Goal: Navigation & Orientation: Find specific page/section

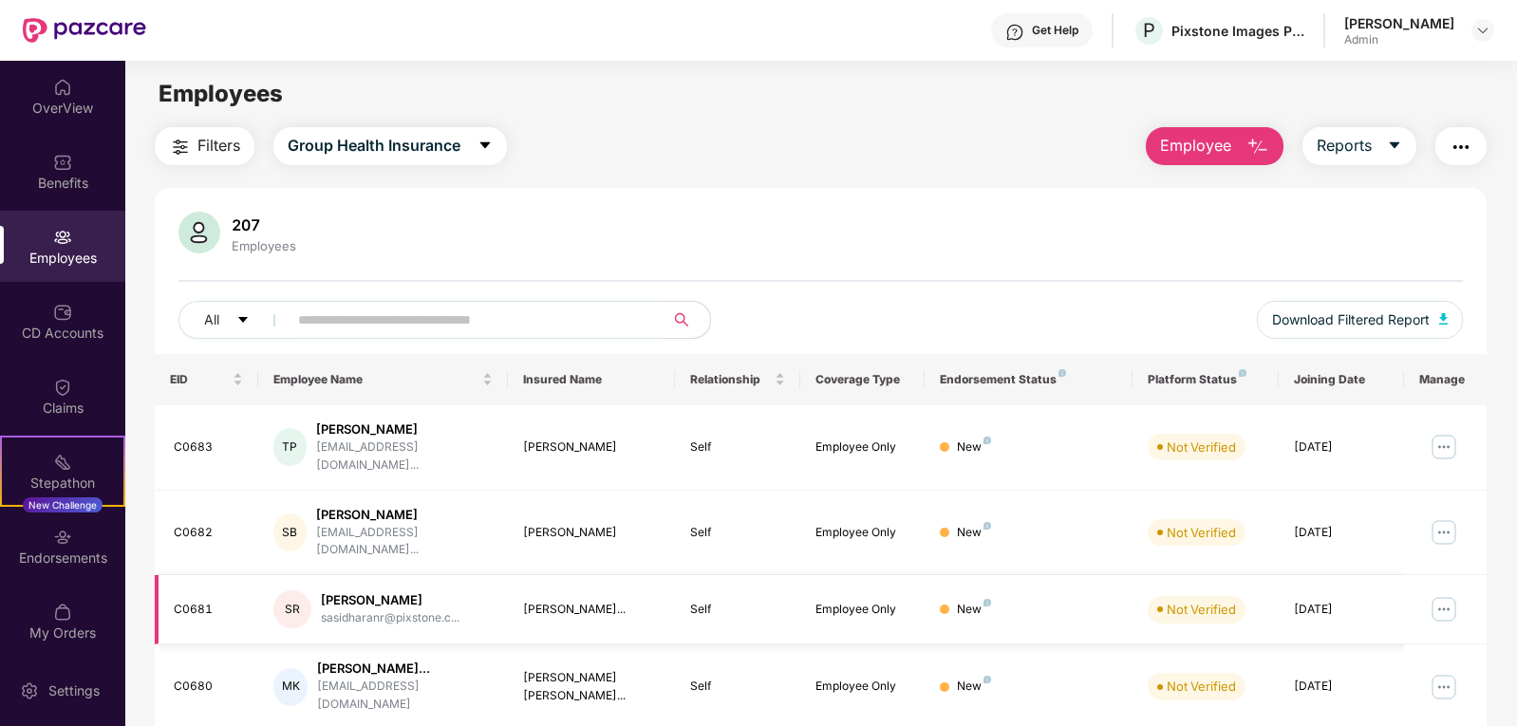
scroll to position [441, 0]
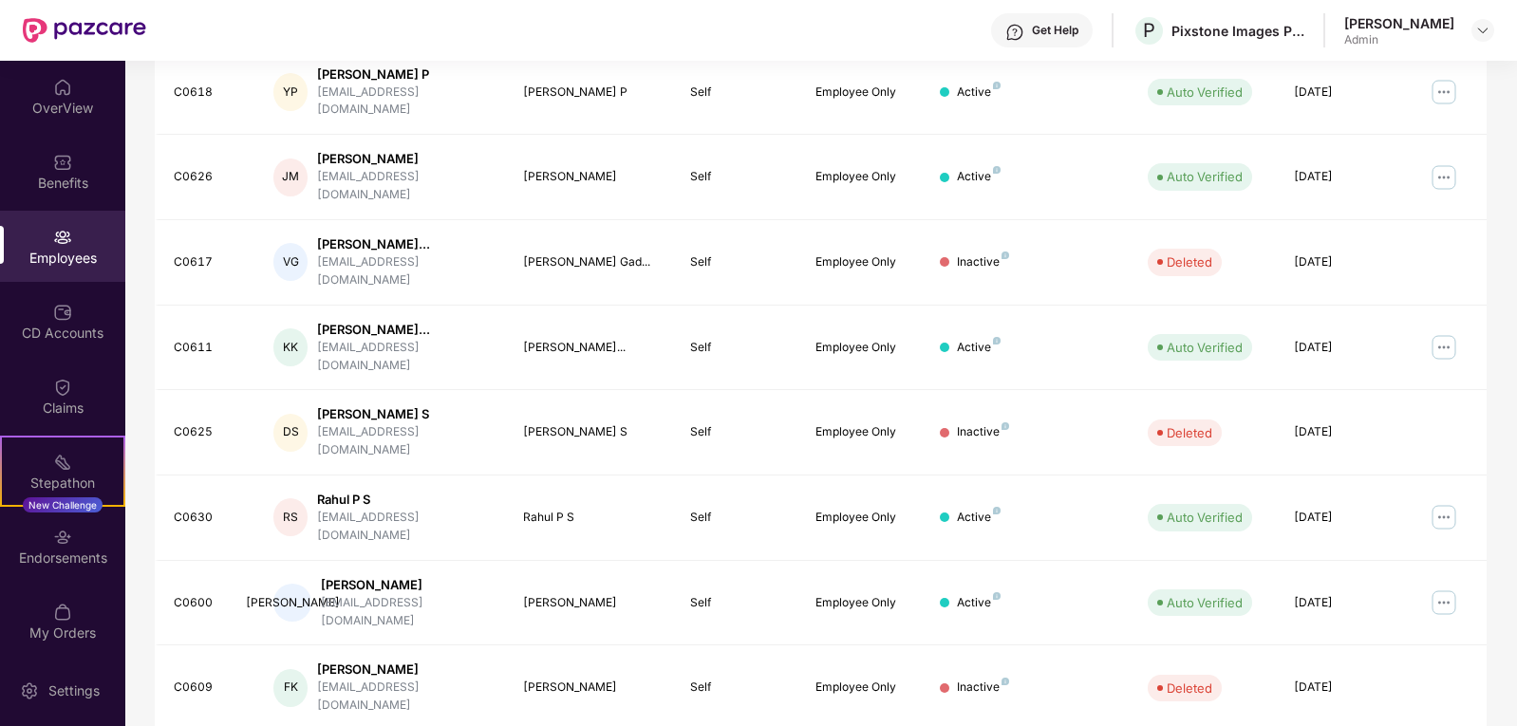
click at [1468, 688] on div "EID Employee Name Insured Name Relationship Coverage Type Endorsement Status Pl…" at bounding box center [821, 408] width 1333 height 989
